Goal: Navigation & Orientation: Find specific page/section

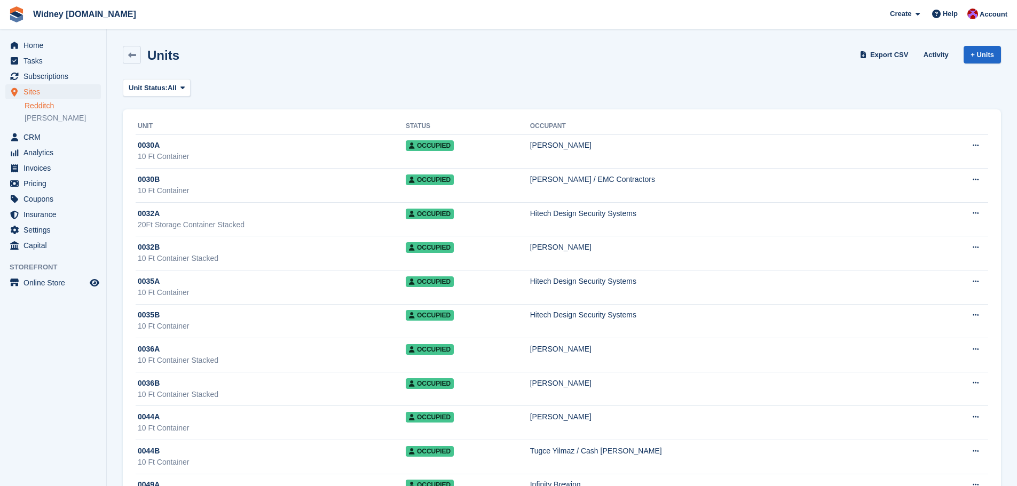
scroll to position [1067, 0]
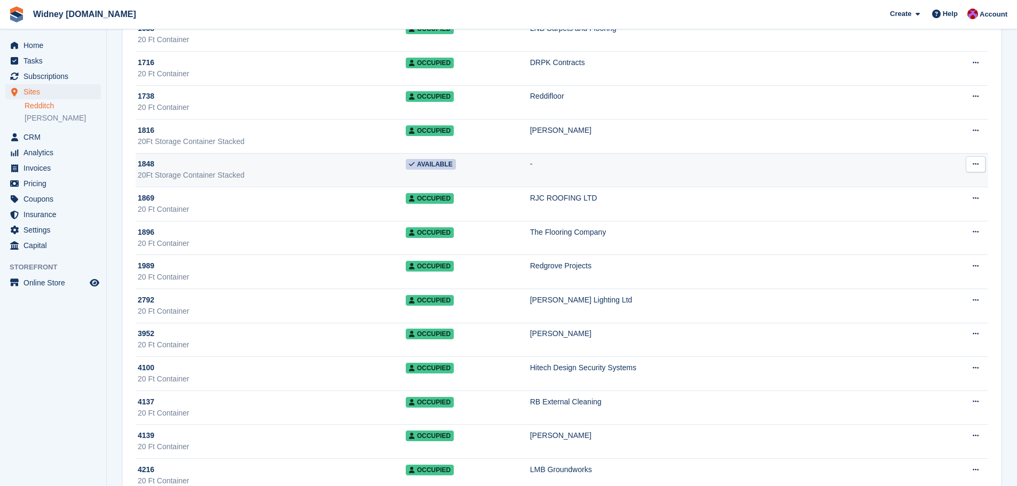
click at [379, 170] on div "20Ft Storage Container Stacked" at bounding box center [272, 175] width 268 height 11
